Goal: Transaction & Acquisition: Download file/media

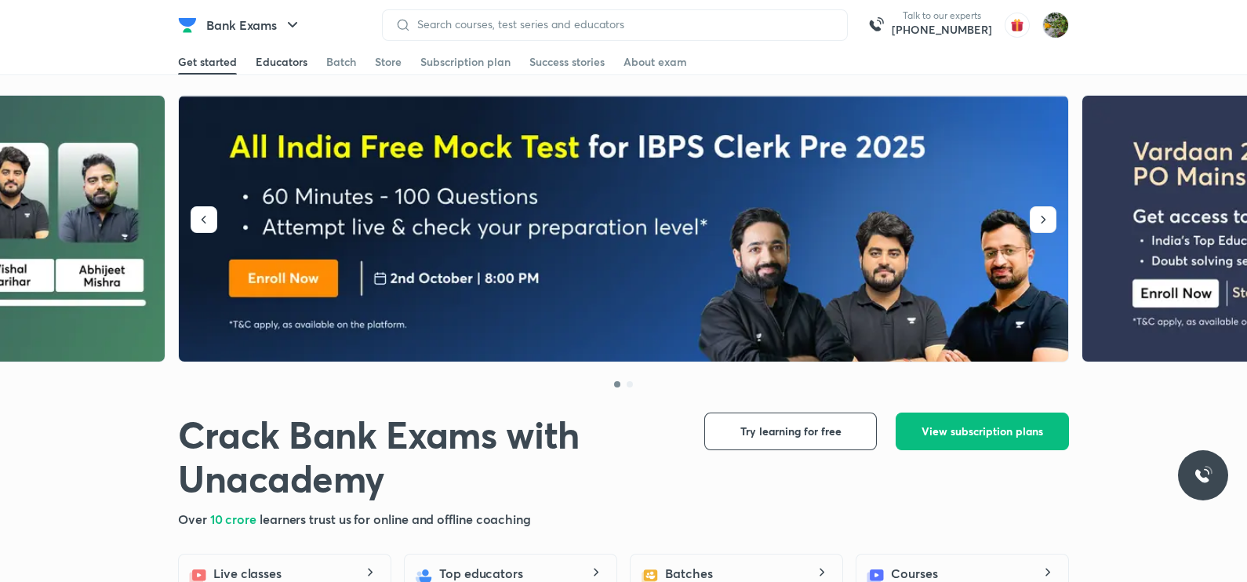
click at [300, 58] on div "Educators" at bounding box center [282, 62] width 52 height 16
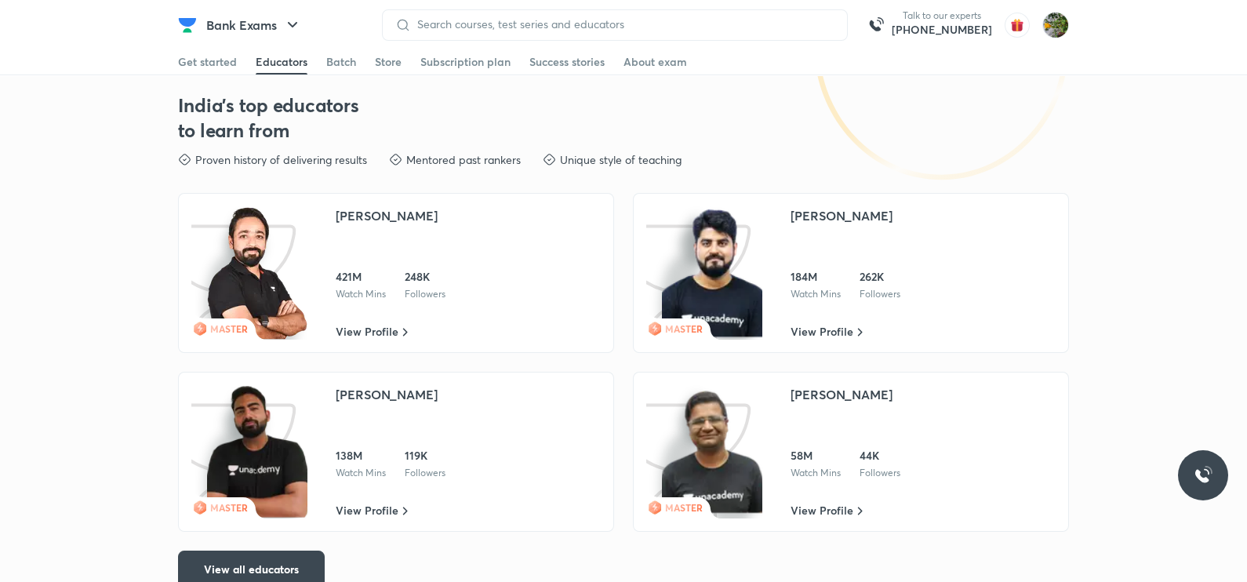
scroll to position [2329, 0]
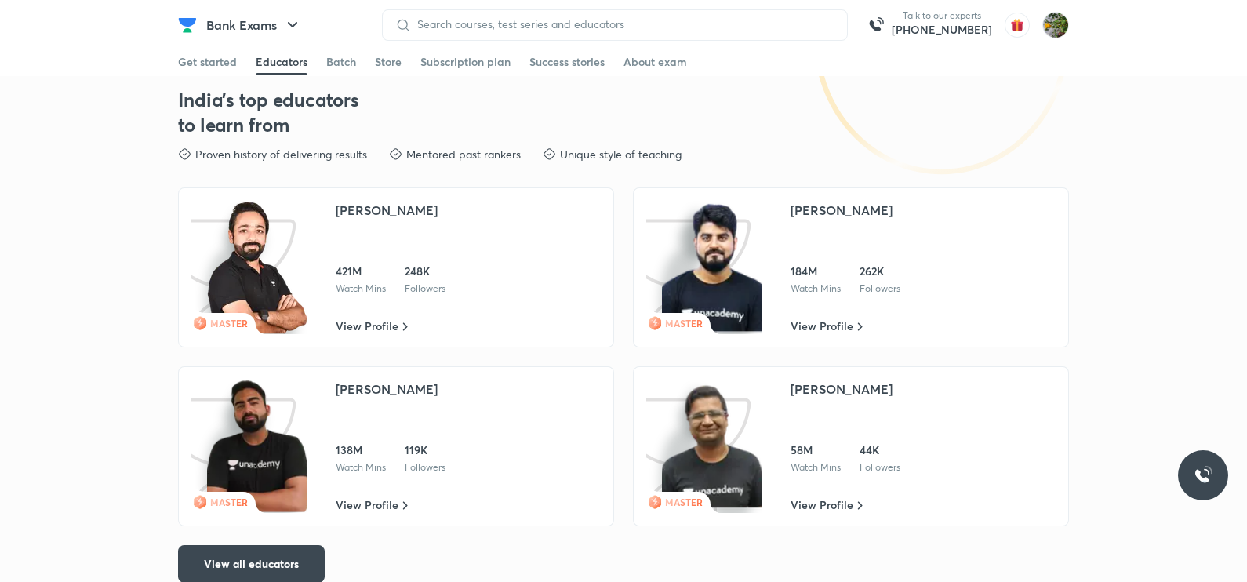
click at [248, 492] on img at bounding box center [257, 446] width 100 height 133
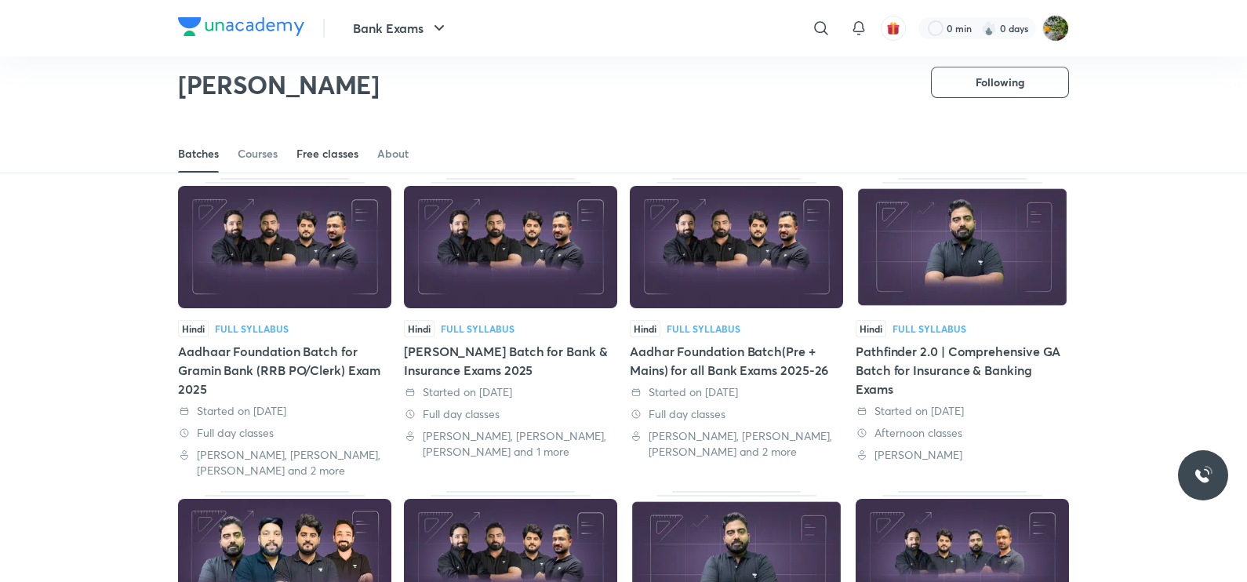
click at [307, 158] on div "Free classes" at bounding box center [327, 154] width 62 height 16
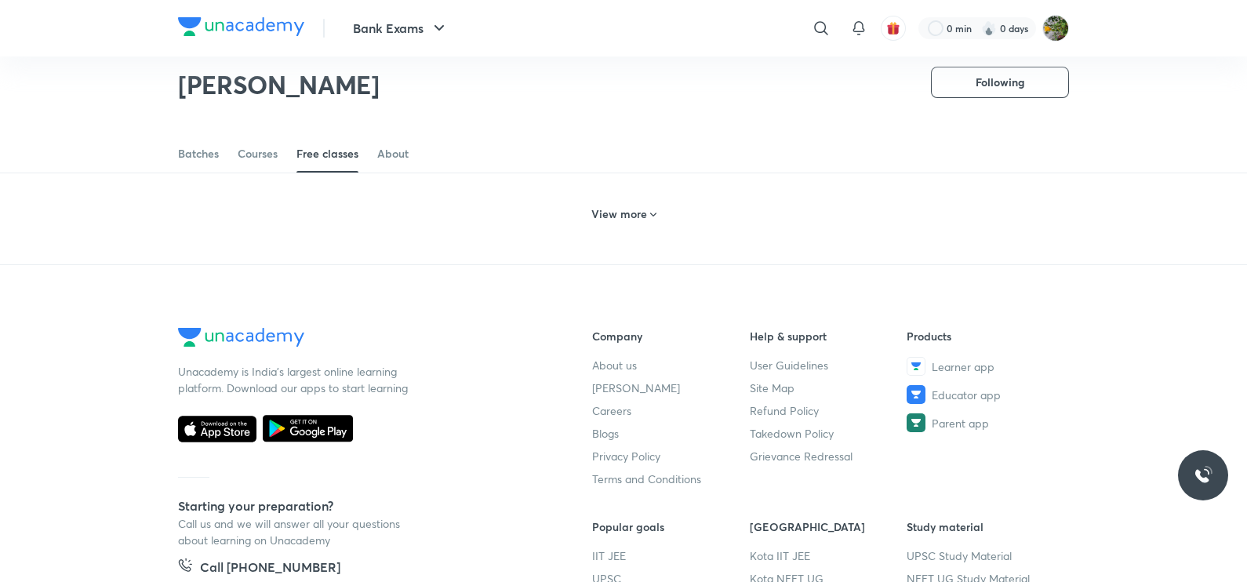
scroll to position [815, 0]
click at [596, 222] on h6 "View more" at bounding box center [619, 214] width 56 height 16
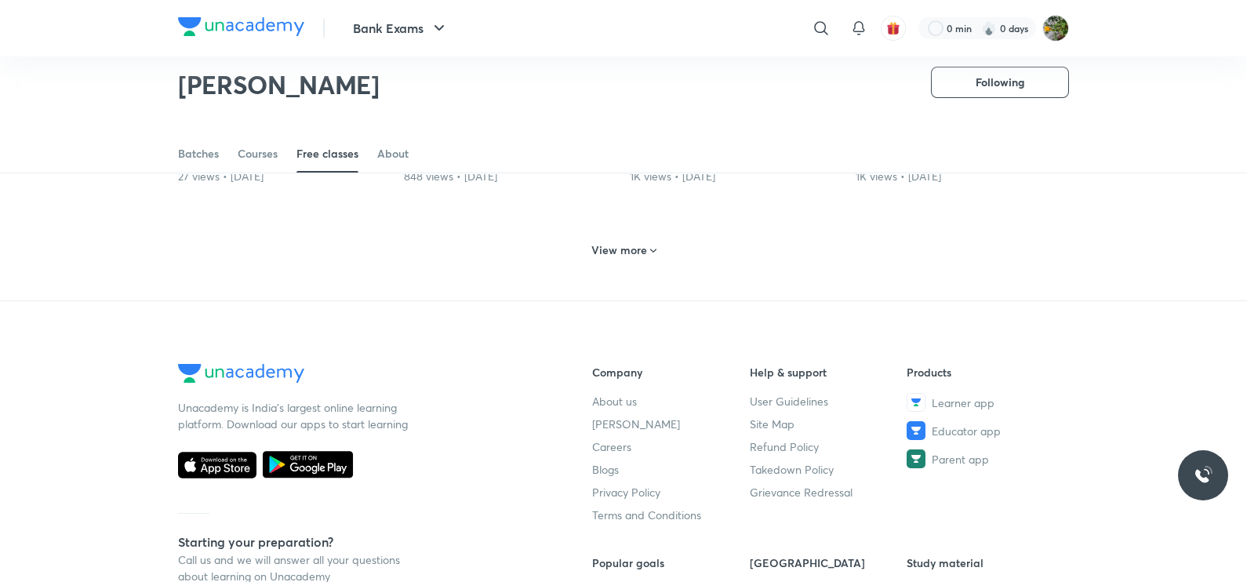
scroll to position [1393, 0]
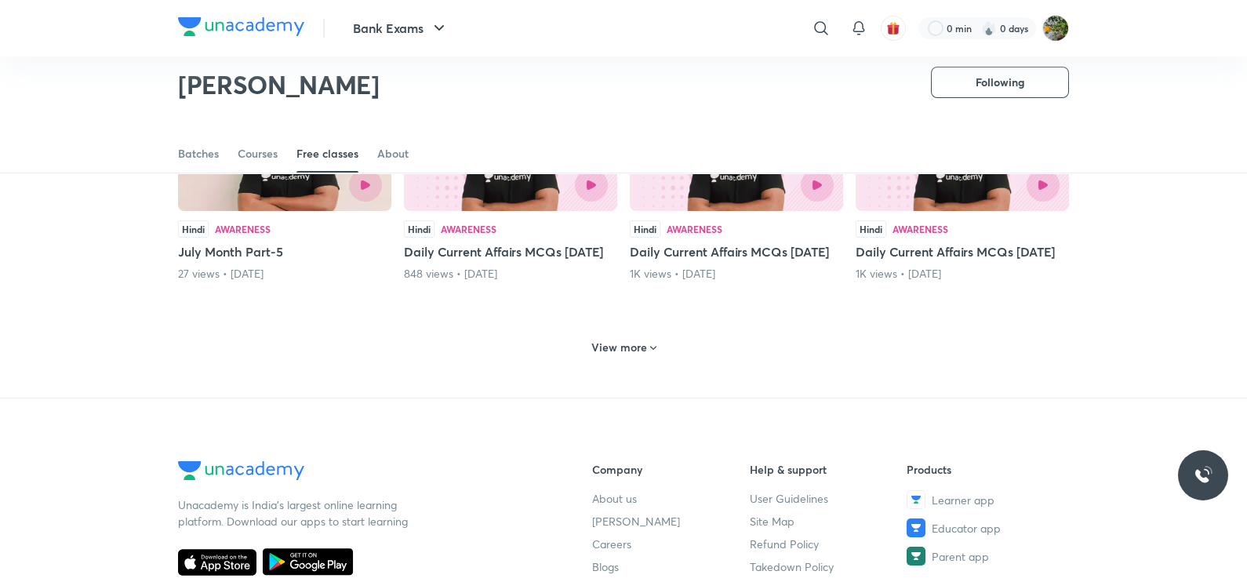
click at [644, 355] on h6 "View more" at bounding box center [619, 348] width 56 height 16
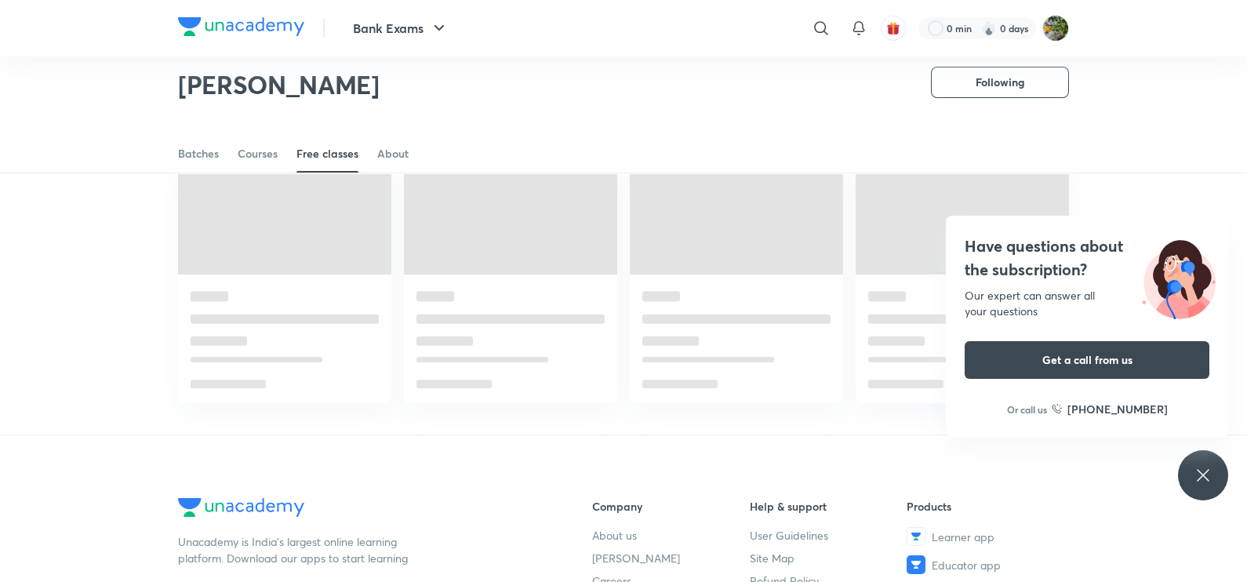
scroll to position [1872, 0]
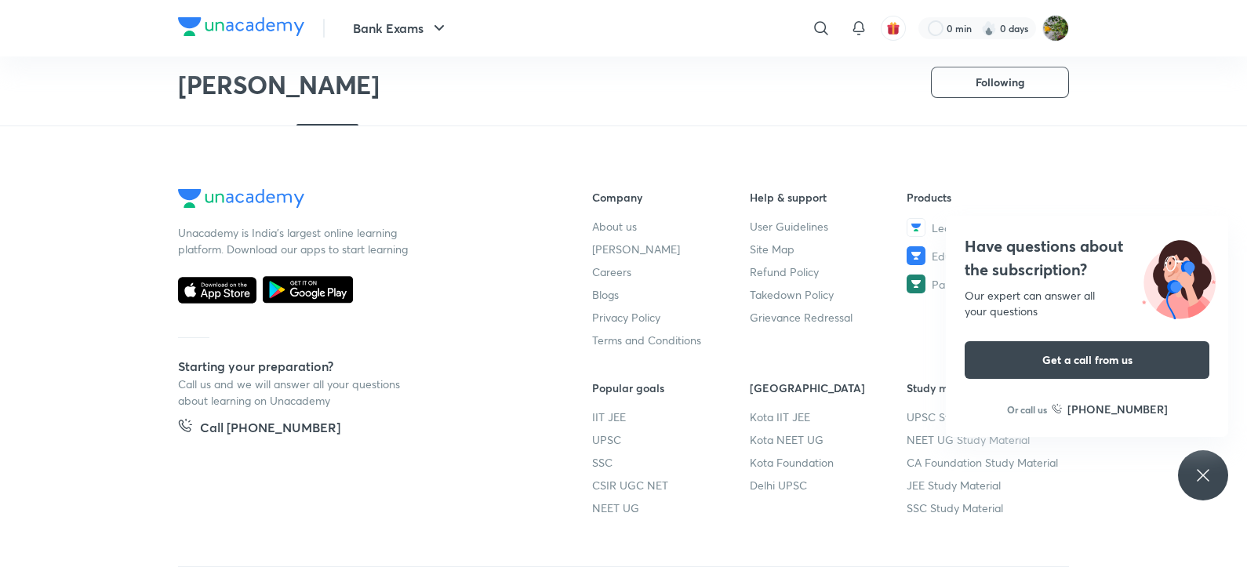
click at [1192, 473] on div "Have questions about the subscription? Our expert can answer all your questions…" at bounding box center [1203, 475] width 50 height 50
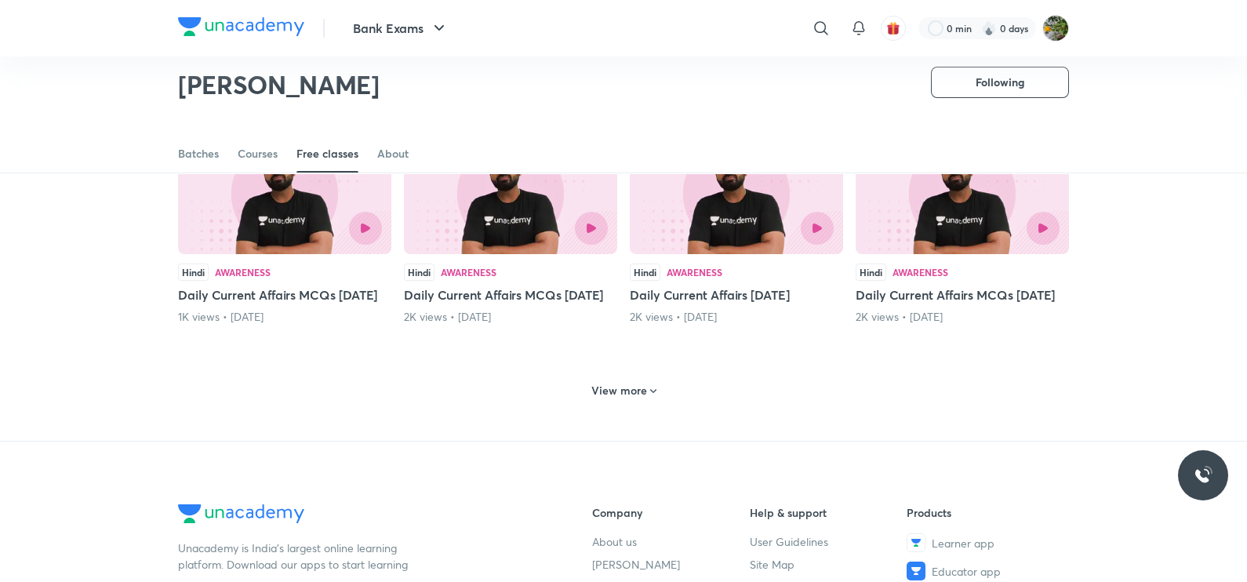
scroll to position [2109, 0]
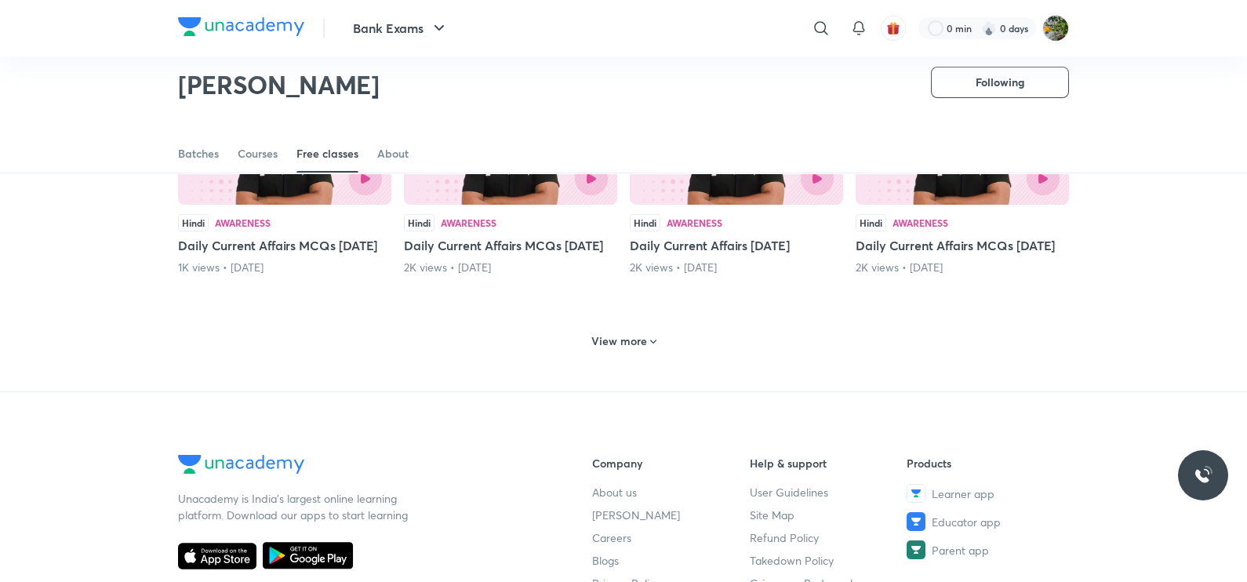
click at [622, 349] on h6 "View more" at bounding box center [619, 341] width 56 height 16
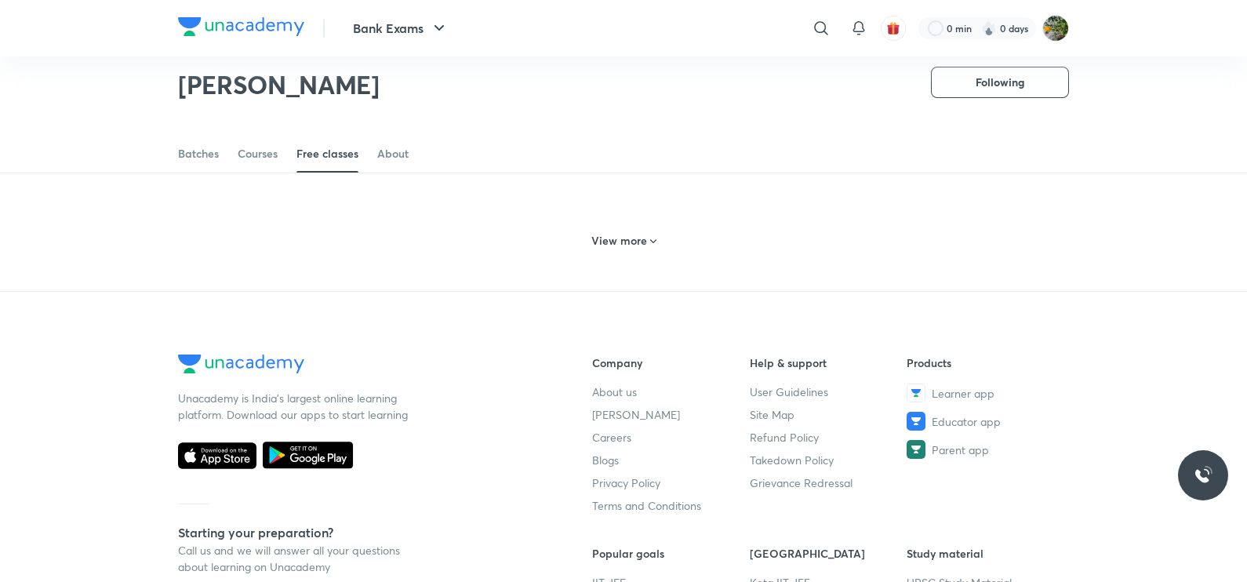
scroll to position [2925, 0]
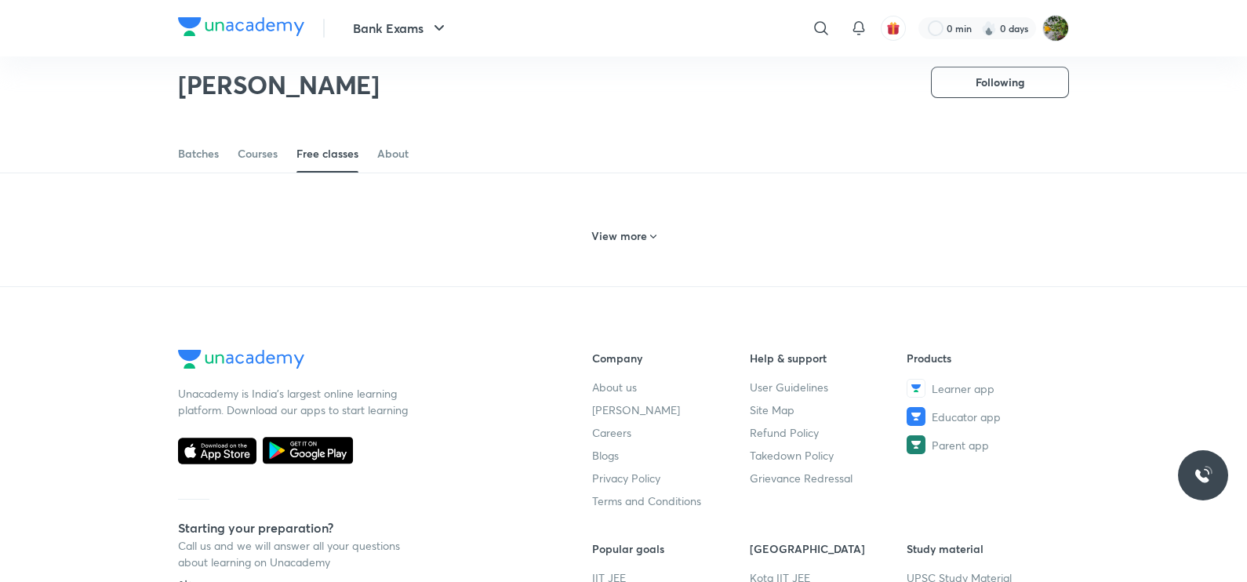
click at [640, 244] on h6 "View more" at bounding box center [619, 236] width 56 height 16
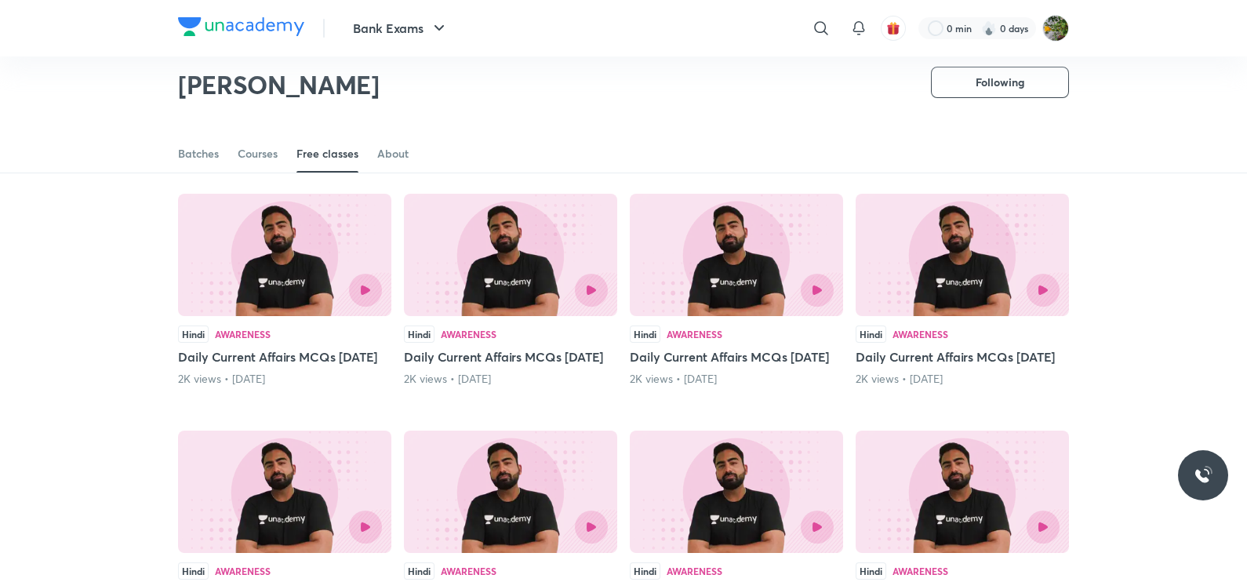
scroll to position [3071, 0]
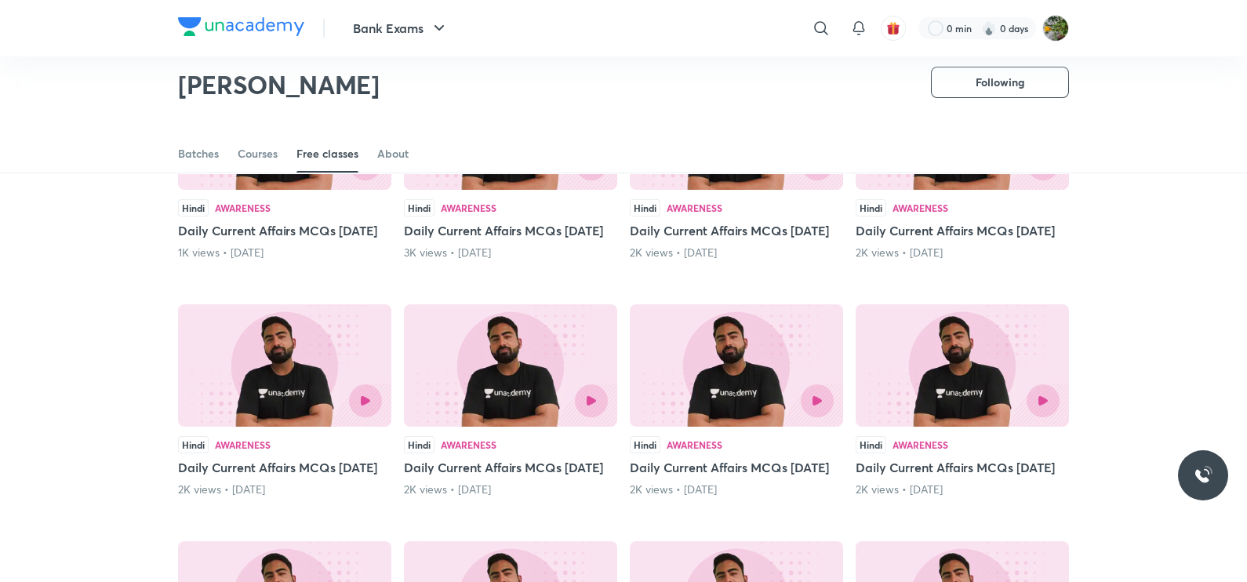
click at [312, 216] on div "Hindi Awareness" at bounding box center [284, 207] width 213 height 17
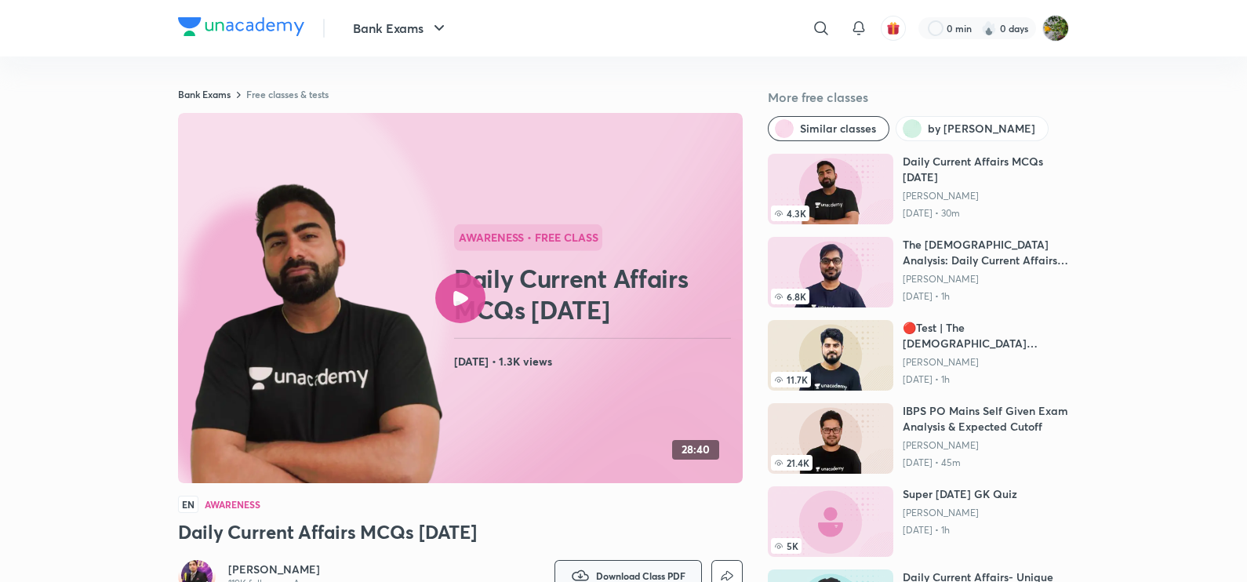
click at [641, 570] on span "Download Class PDF" at bounding box center [640, 575] width 89 height 13
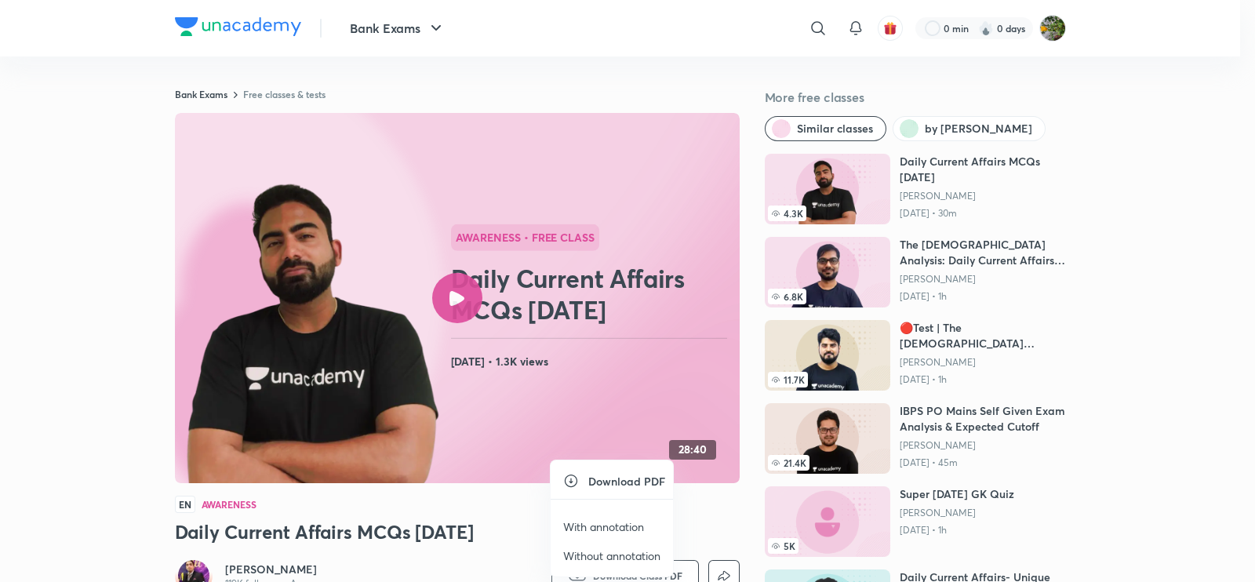
click at [632, 528] on p "With annotation" at bounding box center [603, 526] width 81 height 16
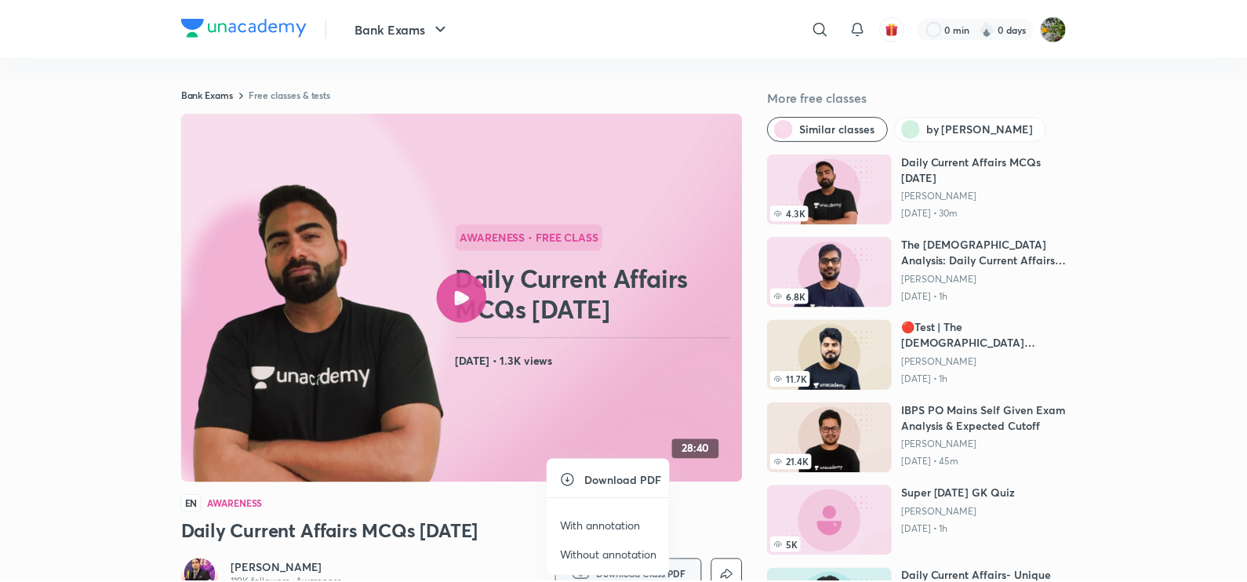
scroll to position [9, 0]
